Goal: Task Accomplishment & Management: Manage account settings

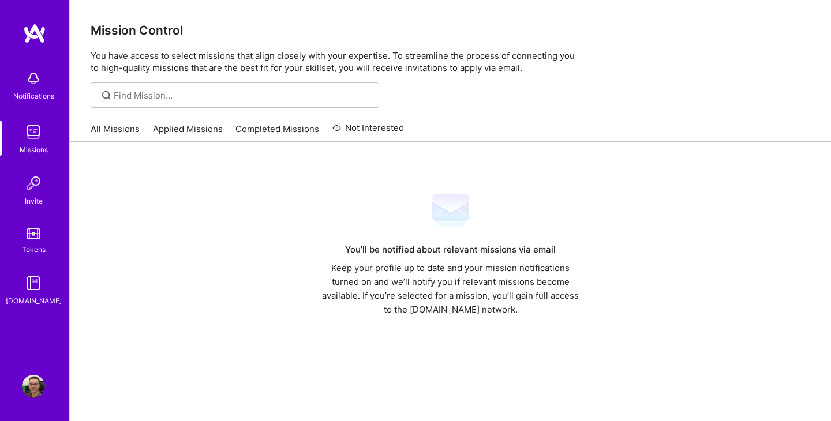
click at [41, 38] on img at bounding box center [34, 33] width 23 height 21
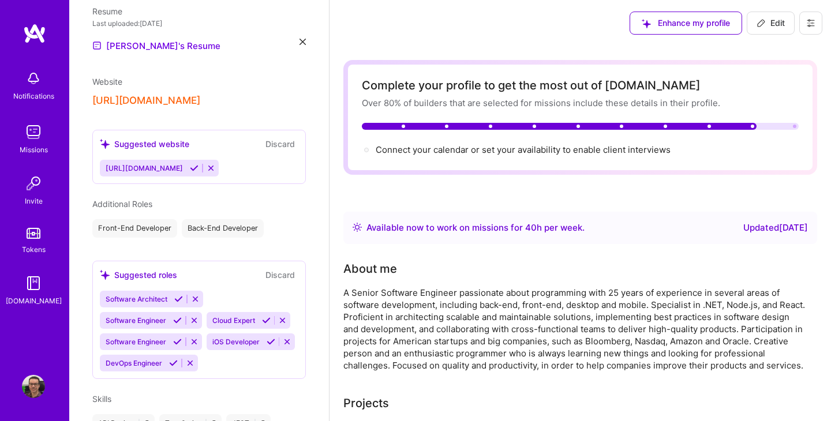
scroll to position [358, 0]
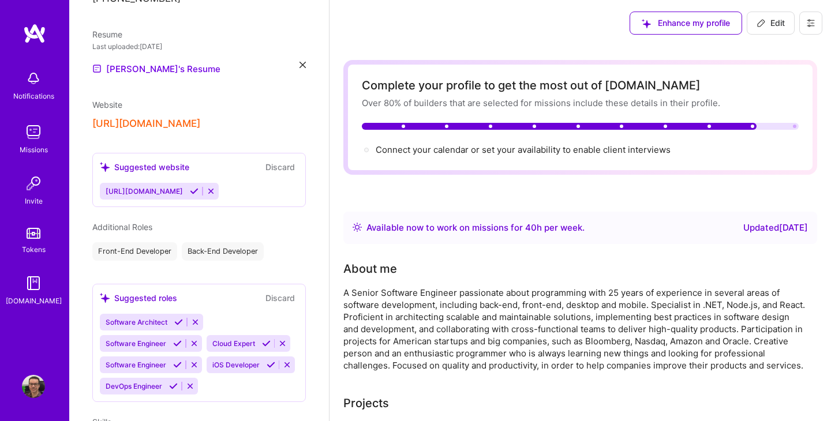
click at [770, 32] on button "Edit" at bounding box center [771, 23] width 48 height 23
select select "BR"
select select "Right Now"
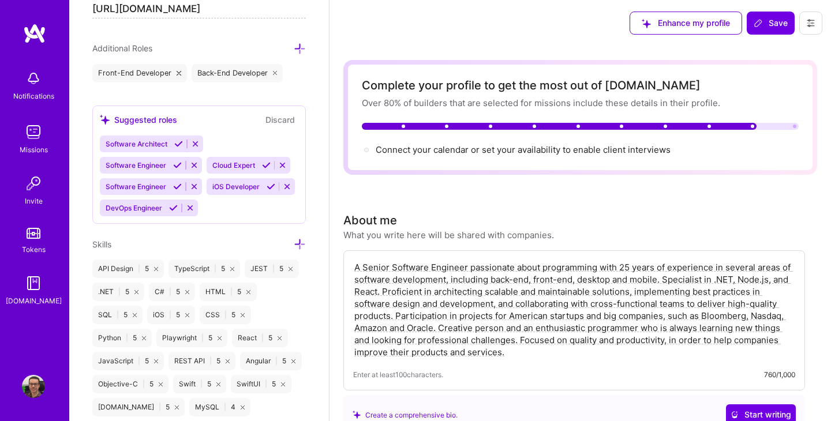
scroll to position [815, 0]
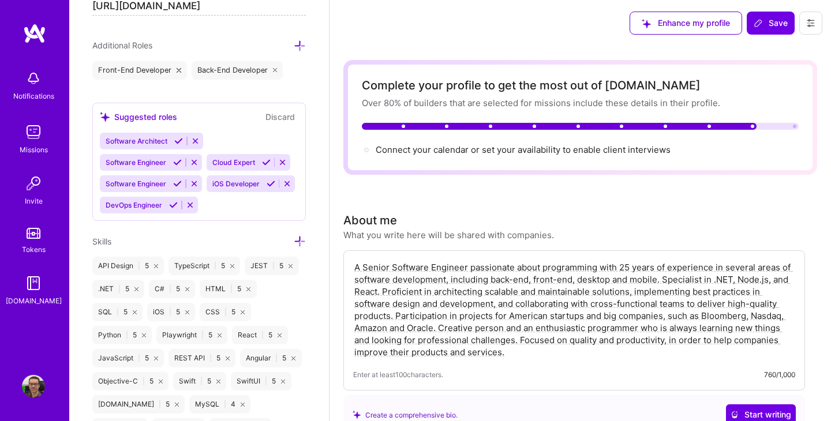
click at [299, 242] on icon at bounding box center [300, 241] width 12 height 12
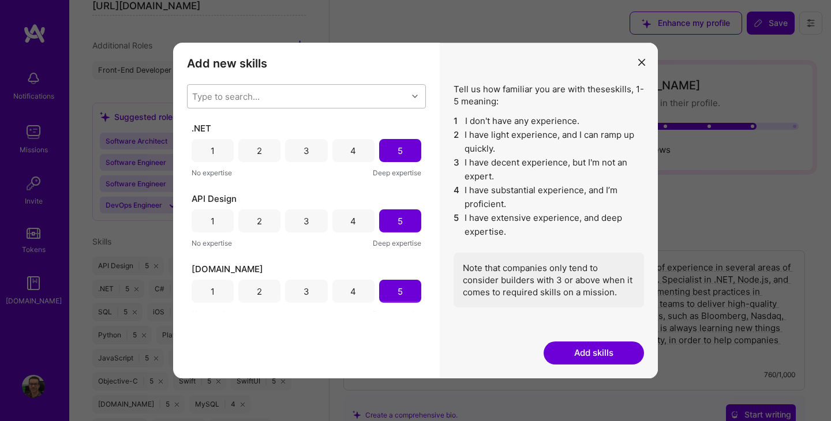
click at [271, 91] on div "Type to search..." at bounding box center [298, 96] width 220 height 23
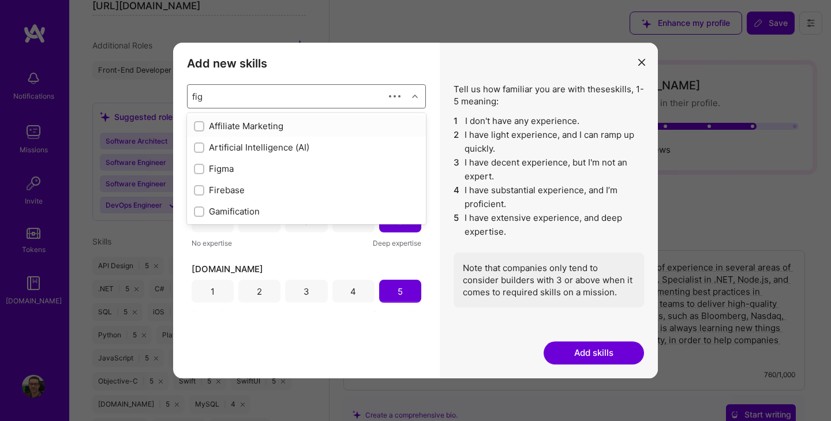
type input "figm"
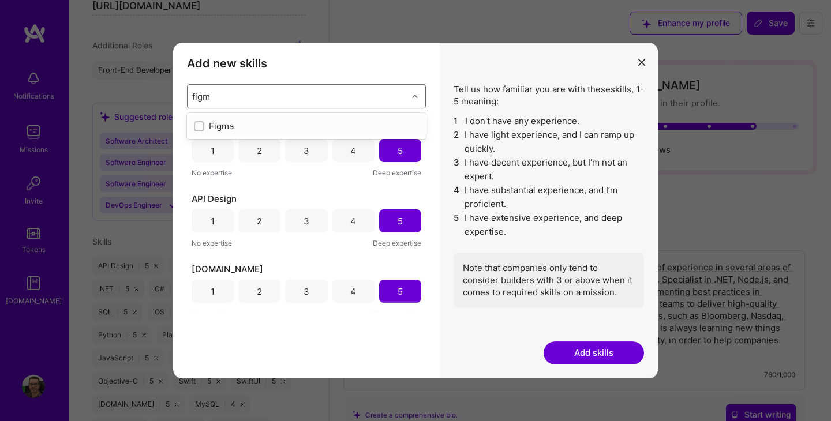
click at [200, 130] on div "modal" at bounding box center [199, 126] width 10 height 10
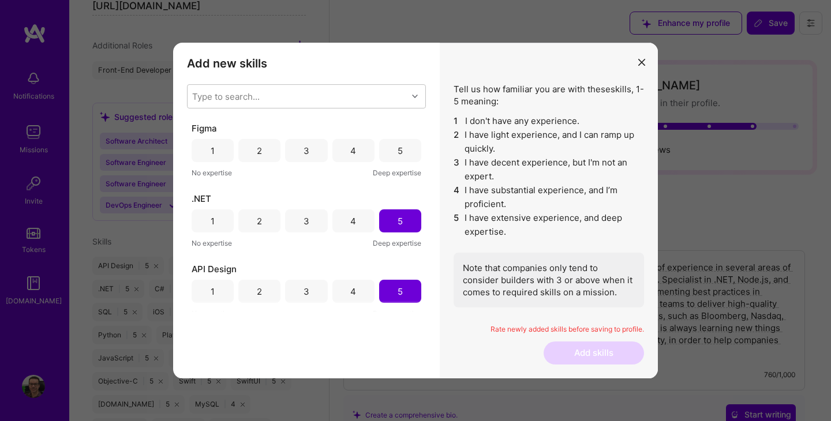
click at [344, 151] on div "4" at bounding box center [353, 150] width 42 height 23
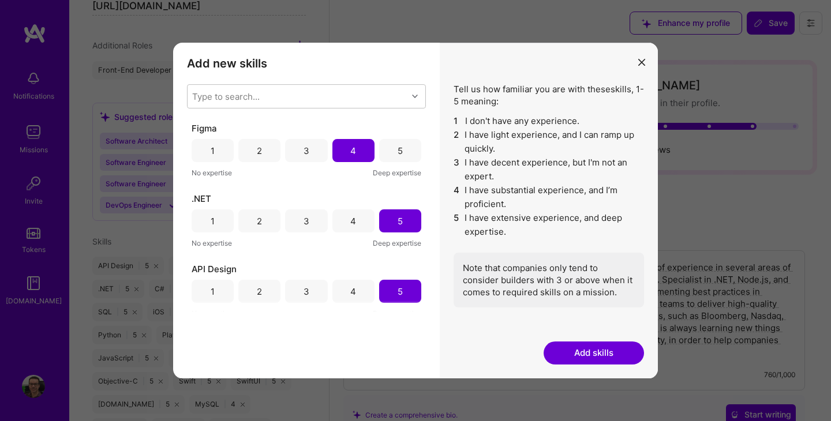
click at [605, 350] on button "Add skills" at bounding box center [594, 353] width 100 height 23
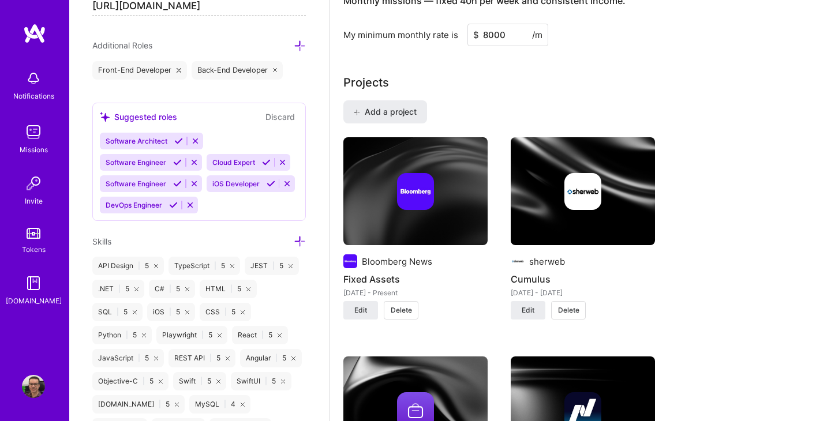
scroll to position [824, 0]
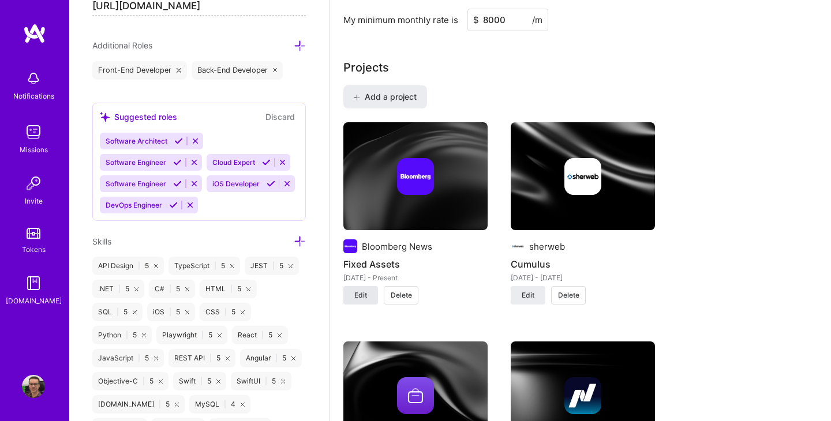
click at [364, 297] on span "Edit" at bounding box center [360, 295] width 13 height 10
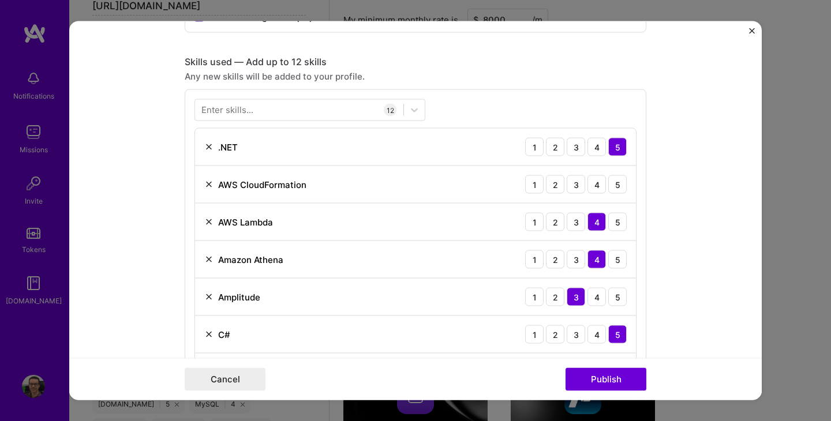
scroll to position [492, 0]
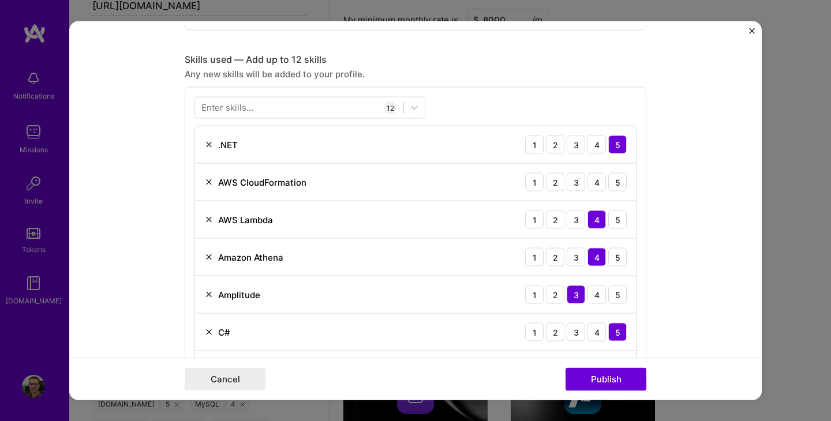
click at [208, 184] on img at bounding box center [208, 182] width 9 height 9
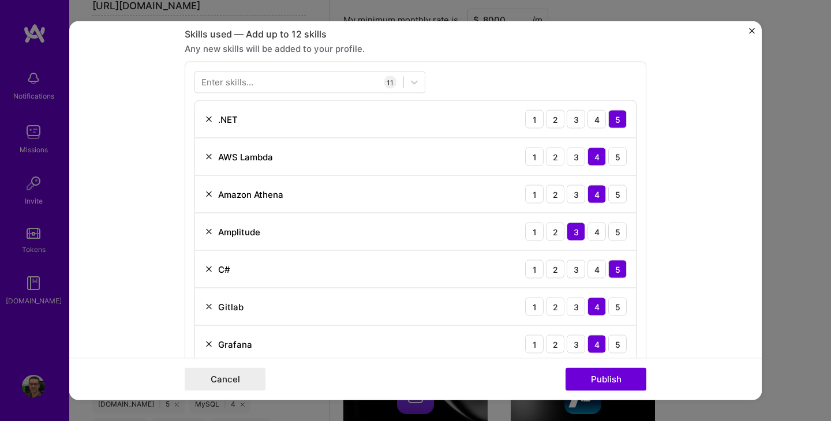
scroll to position [497, 0]
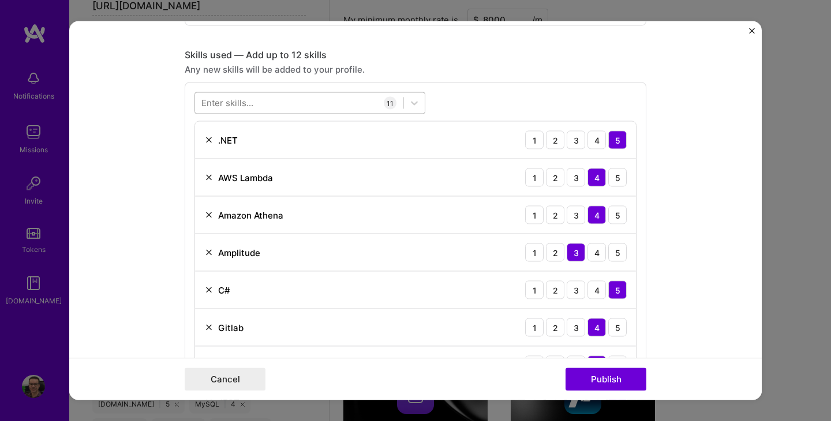
click at [257, 104] on div at bounding box center [299, 102] width 208 height 19
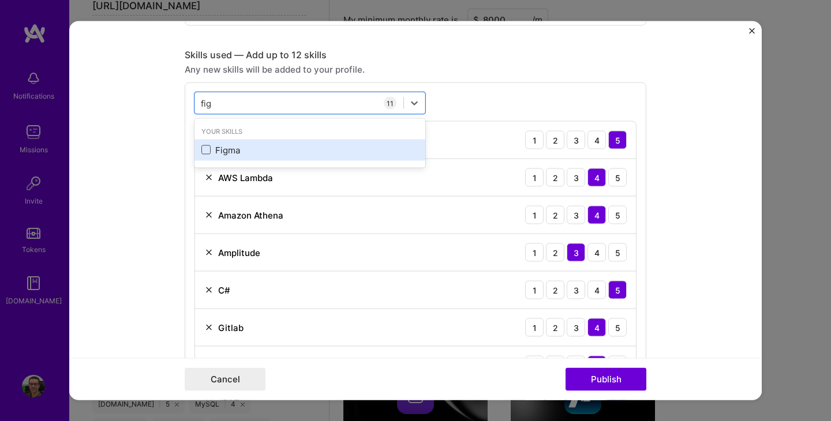
click at [204, 151] on span at bounding box center [205, 149] width 9 height 9
click at [0, 0] on input "checkbox" at bounding box center [0, 0] width 0 height 0
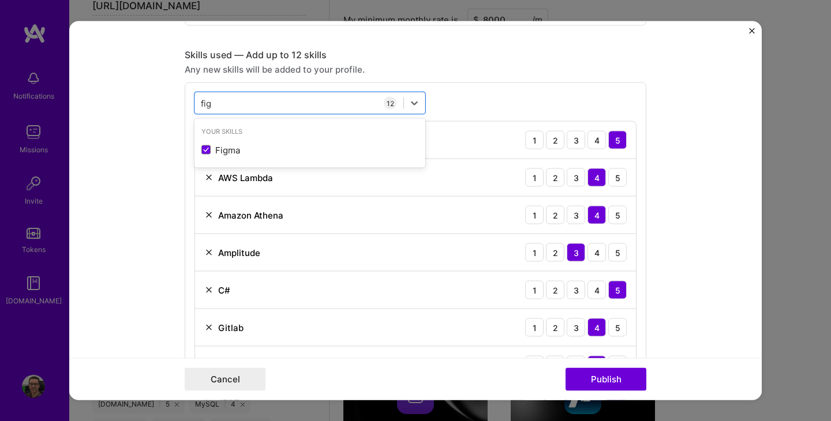
type input "fig"
click at [167, 193] on form "Project title Fixed Assets Company Bloomberg News Project industry Industry 1 P…" at bounding box center [415, 210] width 692 height 379
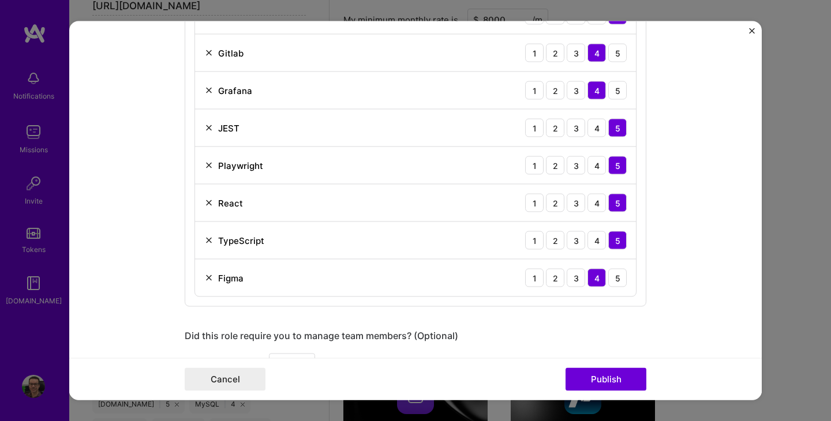
scroll to position [774, 0]
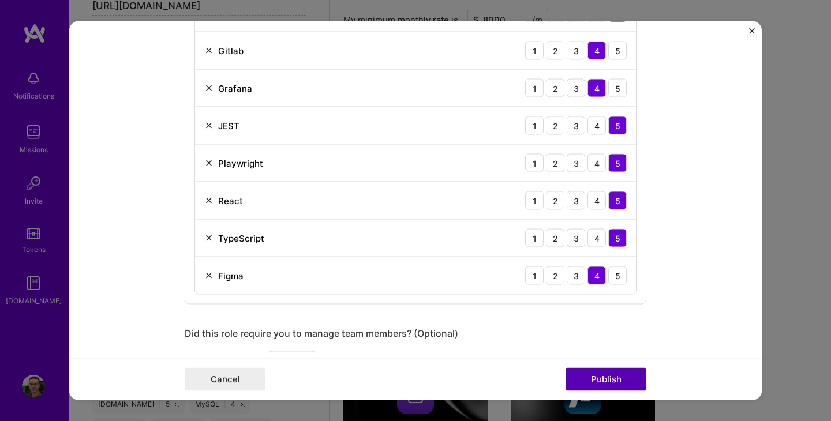
click at [589, 375] on button "Publish" at bounding box center [606, 379] width 81 height 23
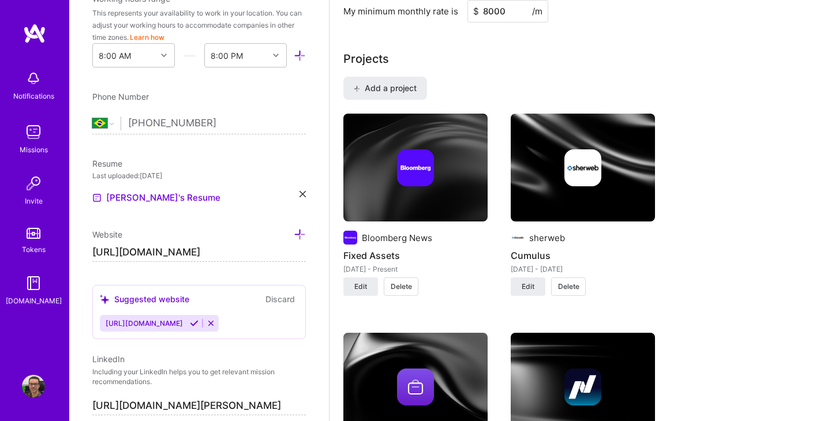
scroll to position [349, 0]
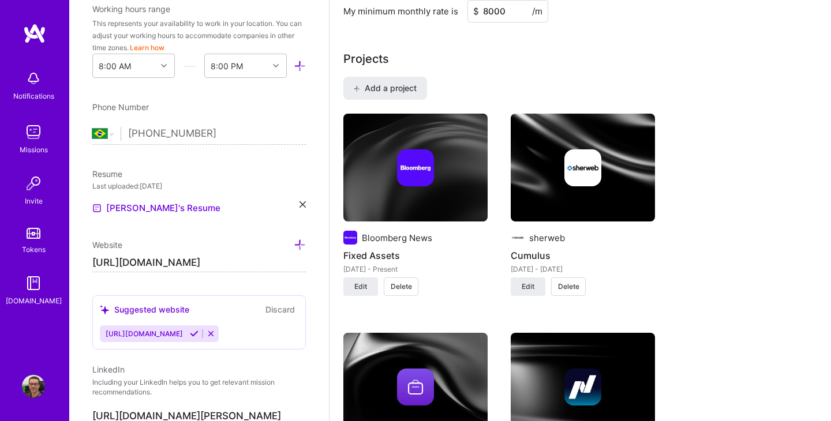
click at [303, 204] on icon at bounding box center [302, 204] width 6 height 6
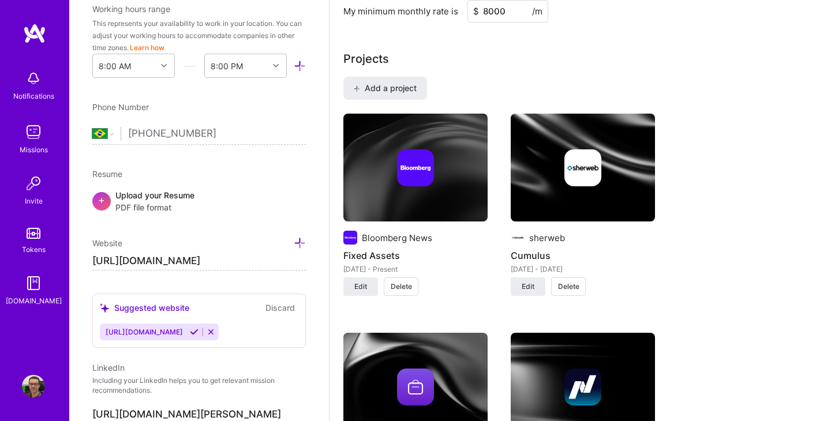
click at [100, 199] on span "+" at bounding box center [101, 200] width 7 height 12
click at [102, 200] on span "+" at bounding box center [101, 200] width 7 height 12
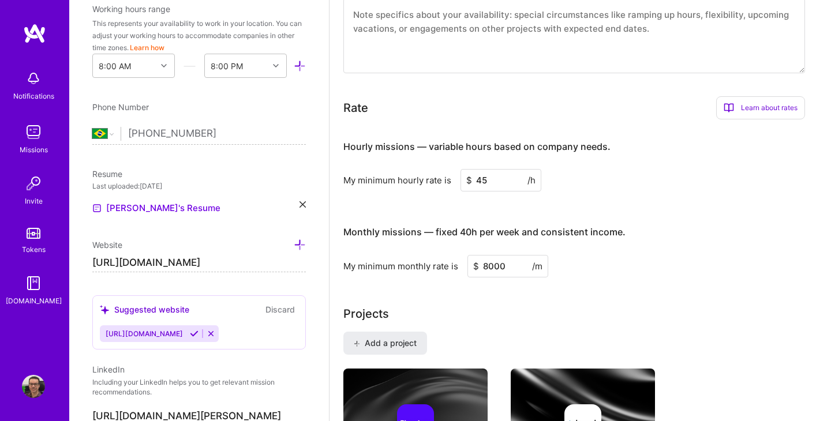
scroll to position [0, 0]
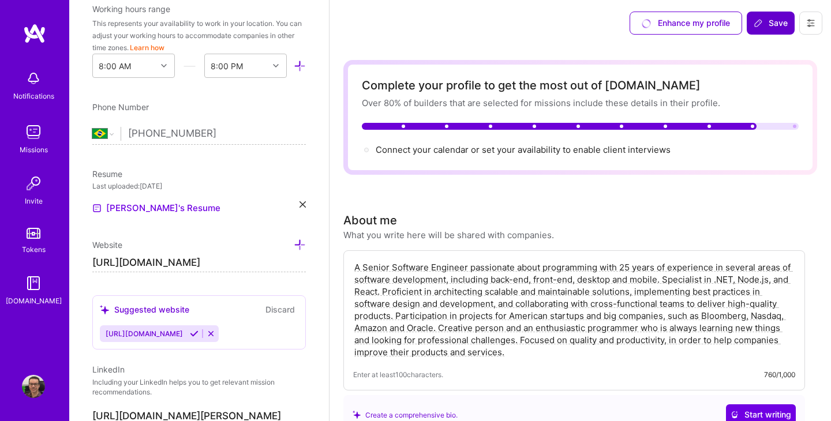
click at [765, 26] on span "Save" at bounding box center [771, 23] width 34 height 12
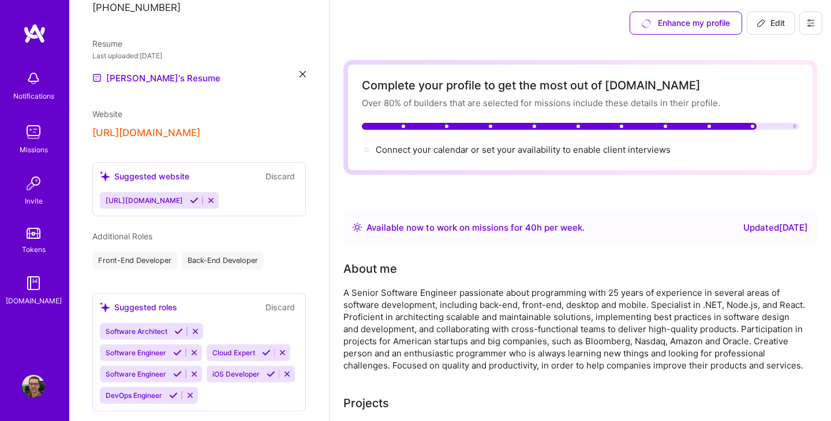
scroll to position [267, 0]
